Goal: Task Accomplishment & Management: Manage account settings

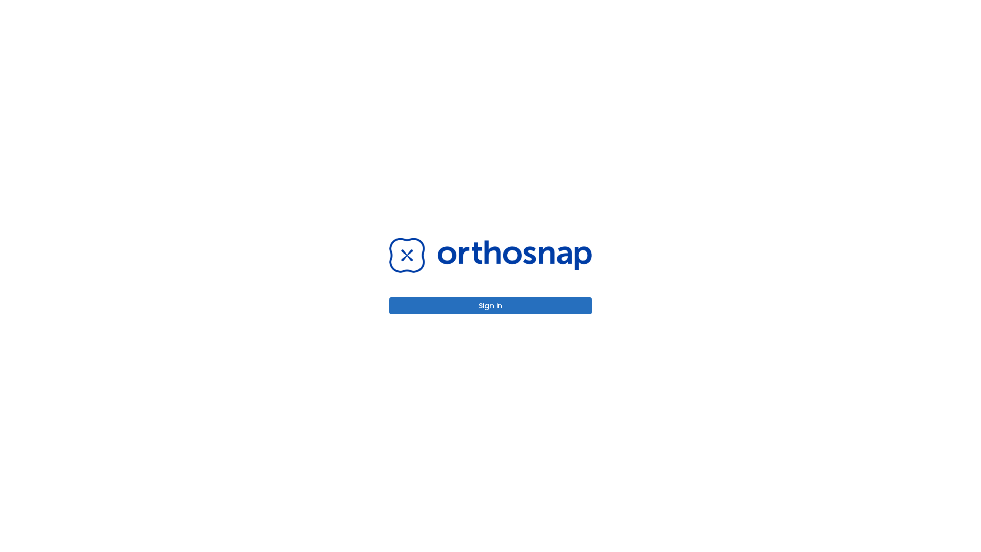
click at [490, 305] on button "Sign in" at bounding box center [490, 305] width 202 height 17
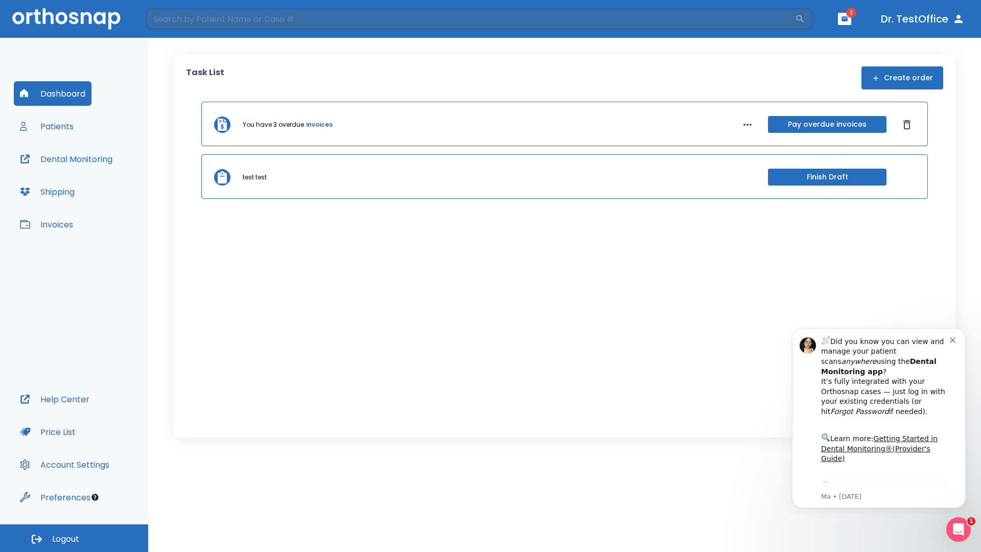
click at [74, 538] on span "Logout" at bounding box center [65, 538] width 27 height 11
